Goal: Task Accomplishment & Management: Manage account settings

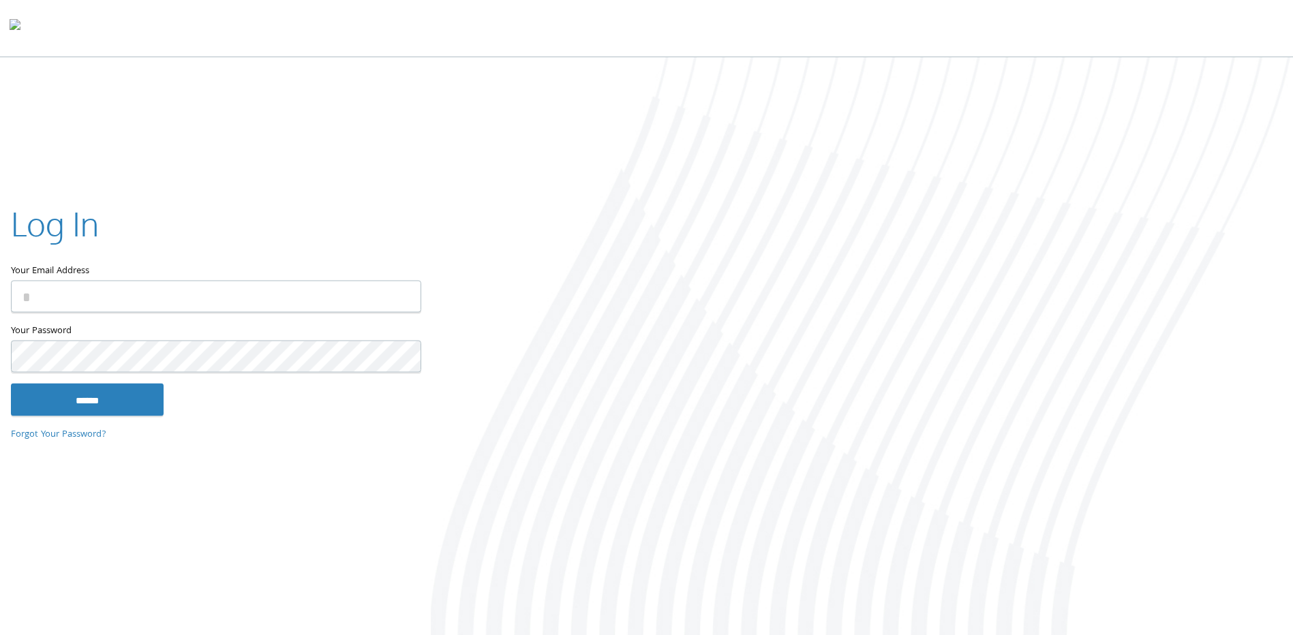
click at [162, 288] on input "Your Email Address" at bounding box center [216, 297] width 410 height 32
type input "**********"
click at [138, 400] on input "******" at bounding box center [87, 400] width 153 height 33
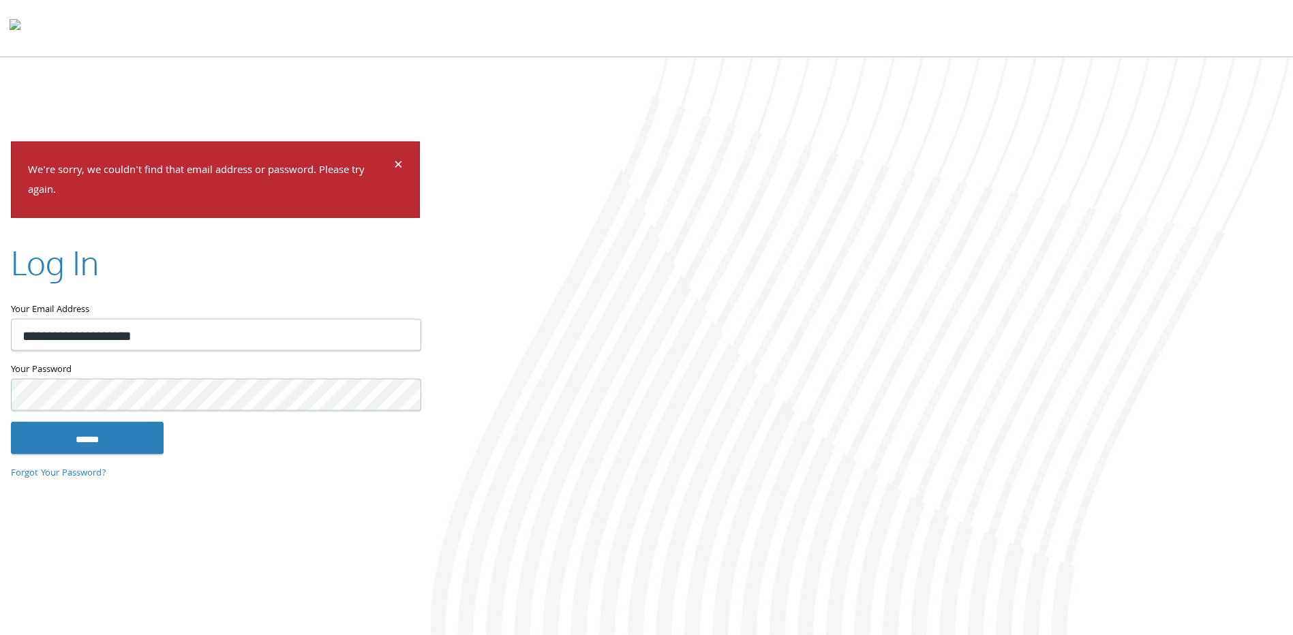
click at [0, 365] on html "Home Solutions Technology Partners Features About Us Schedule a Demo Blog Log In" at bounding box center [646, 319] width 1293 height 638
